Goal: Information Seeking & Learning: Learn about a topic

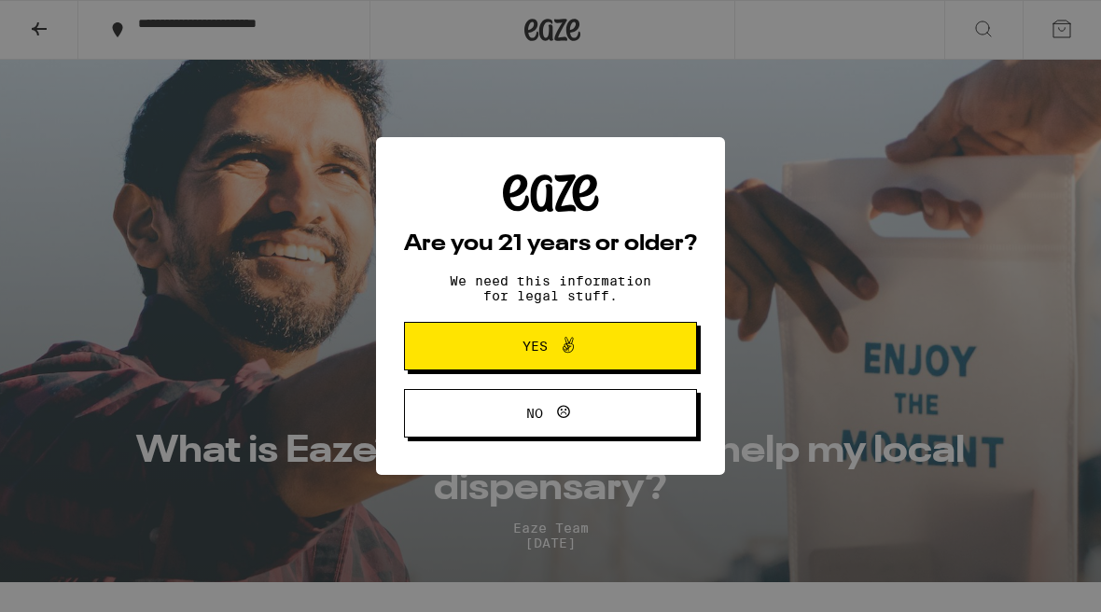
click at [449, 351] on button "Yes" at bounding box center [550, 346] width 293 height 48
